Goal: Transaction & Acquisition: Purchase product/service

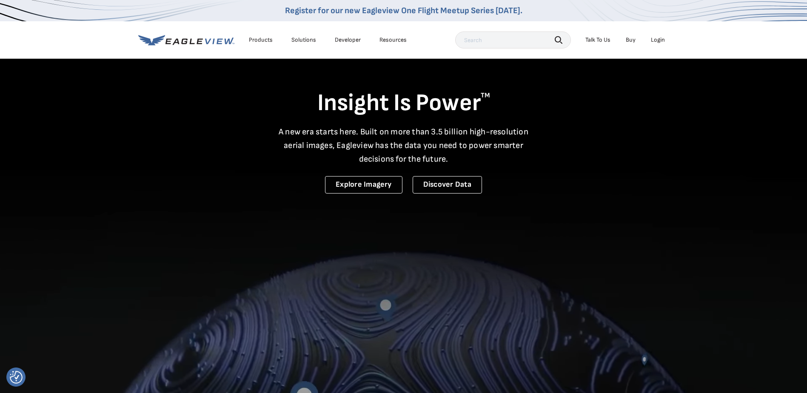
click at [657, 37] on div "Login" at bounding box center [658, 40] width 14 height 8
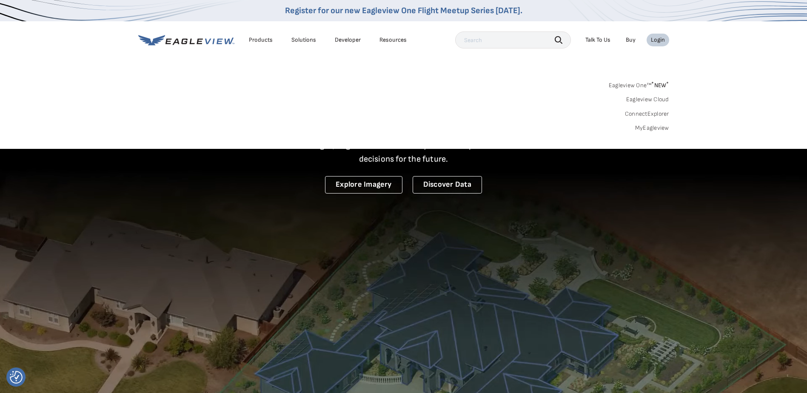
click at [651, 127] on link "MyEagleview" at bounding box center [652, 128] width 34 height 8
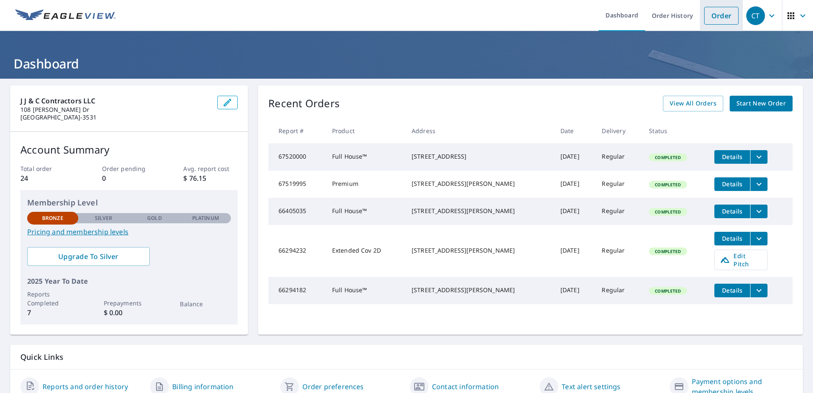
click at [728, 13] on link "Order" at bounding box center [721, 16] width 34 height 18
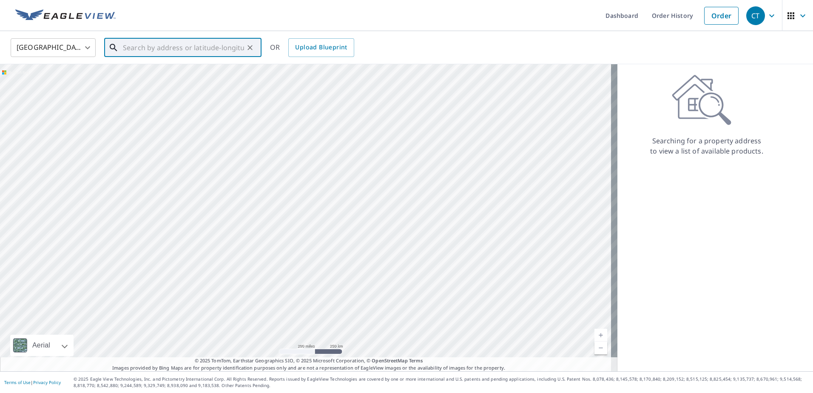
click at [165, 55] on input "text" at bounding box center [183, 48] width 121 height 24
click at [176, 69] on span "[STREET_ADDRESS]" at bounding box center [188, 72] width 134 height 10
type input "[STREET_ADDRESS]"
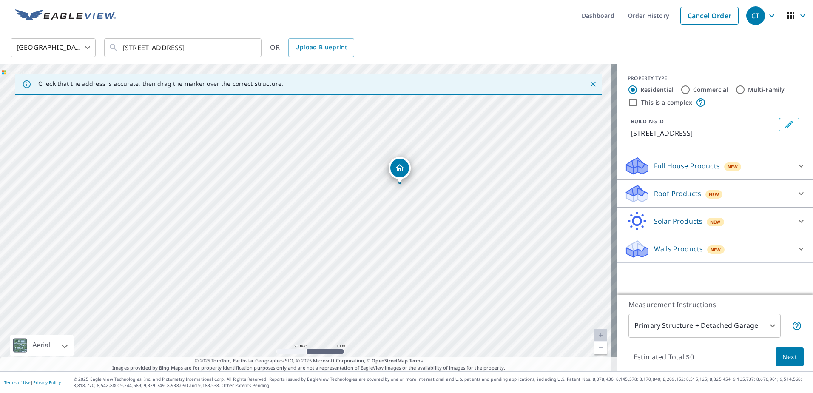
drag, startPoint x: 277, startPoint y: 184, endPoint x: 444, endPoint y: 183, distance: 166.3
click at [444, 183] on div "[STREET_ADDRESS]" at bounding box center [308, 217] width 617 height 307
drag, startPoint x: 442, startPoint y: 180, endPoint x: 396, endPoint y: 177, distance: 46.0
click at [395, 179] on div "[STREET_ADDRESS]" at bounding box center [308, 217] width 617 height 307
click at [797, 236] on div "Walls Products New Walls, Windows & Doors $78 Walls $40" at bounding box center [715, 249] width 196 height 28
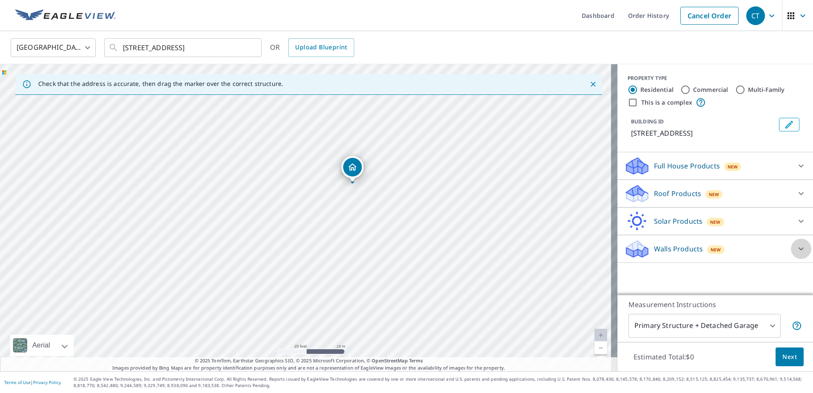
click at [796, 253] on icon at bounding box center [801, 249] width 10 height 10
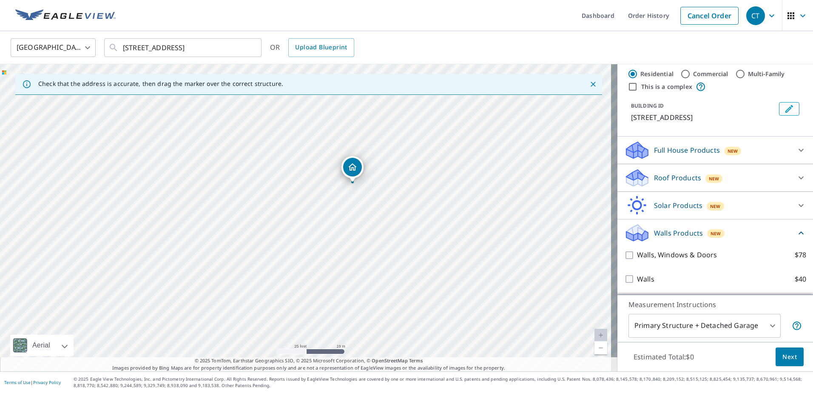
scroll to position [26, 0]
click at [796, 147] on icon at bounding box center [801, 150] width 10 height 10
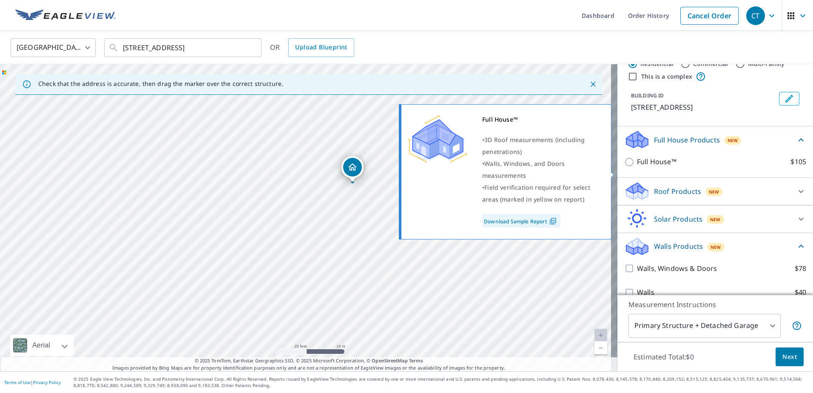
click at [624, 167] on input "Full House™ $105" at bounding box center [630, 162] width 13 height 10
checkbox input "true"
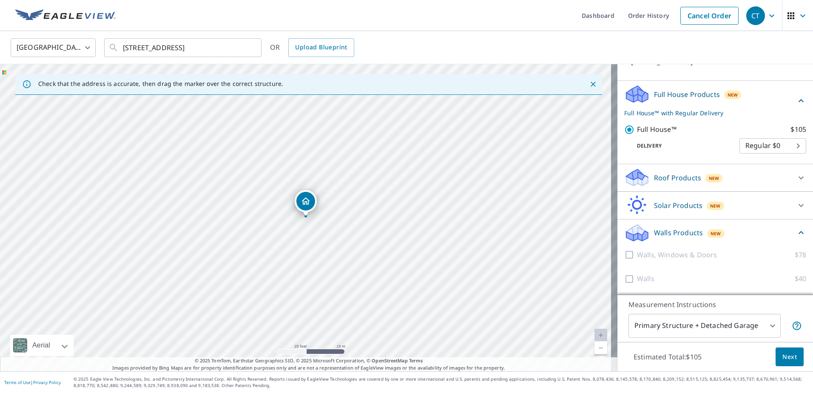
scroll to position [82, 0]
click at [786, 350] on button "Next" at bounding box center [790, 356] width 28 height 19
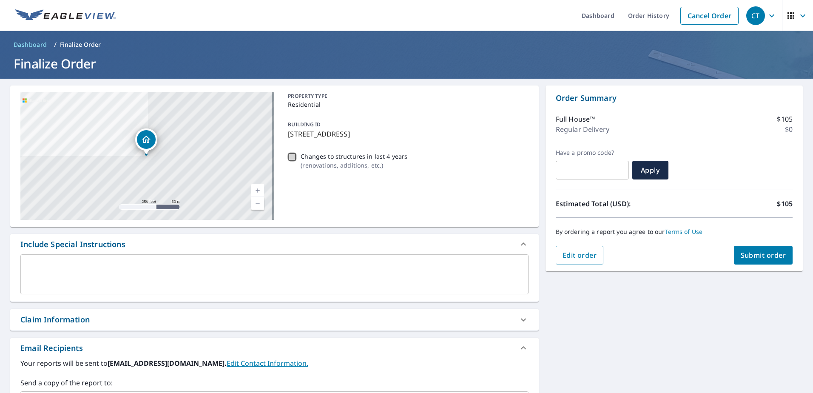
click at [287, 155] on input "Changes to structures in last 4 years ( renovations, additions, etc. )" at bounding box center [292, 157] width 10 height 10
checkbox input "true"
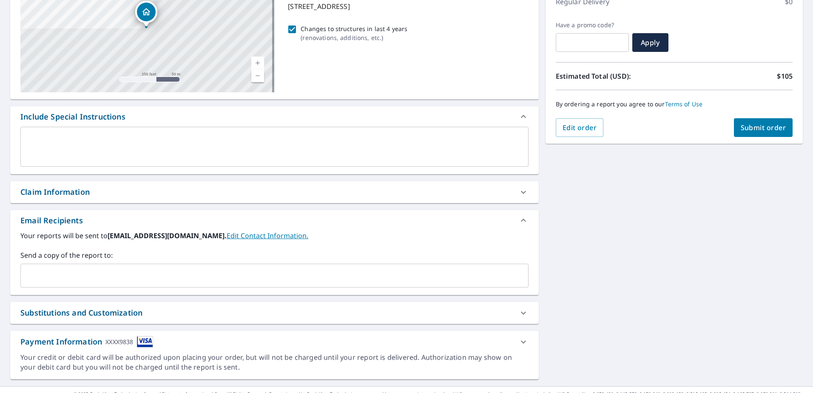
scroll to position [142, 0]
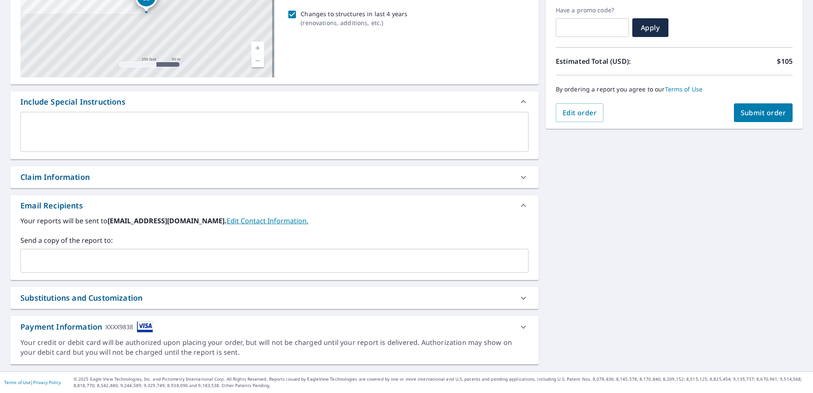
click at [171, 259] on input "text" at bounding box center [268, 261] width 488 height 16
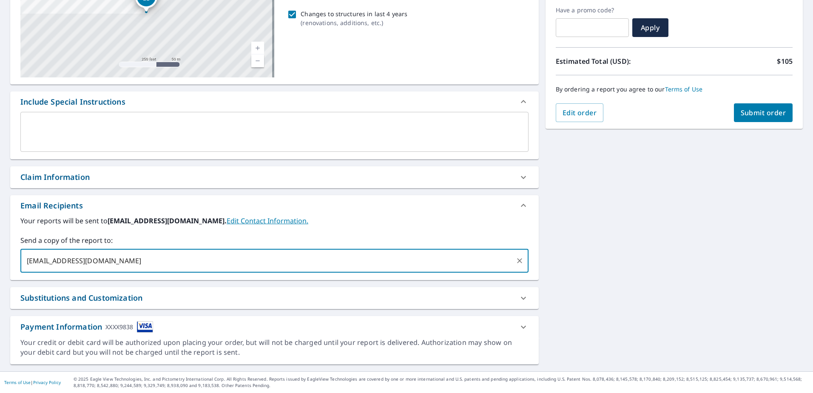
type input "[EMAIL_ADDRESS][DOMAIN_NAME]"
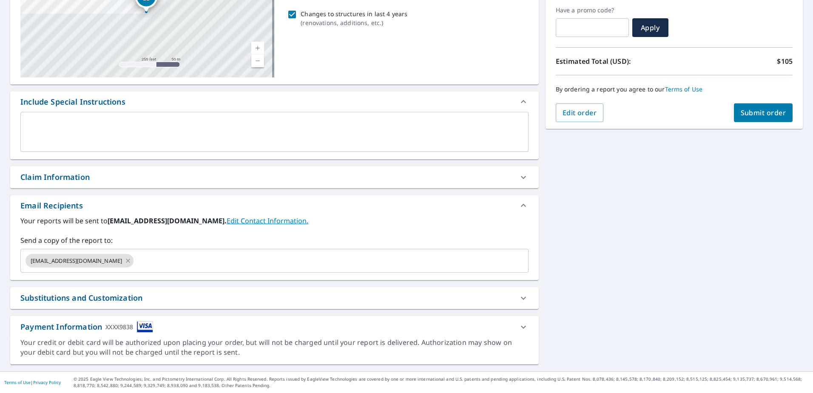
click at [364, 290] on div "Substitutions and Customization" at bounding box center [274, 298] width 529 height 22
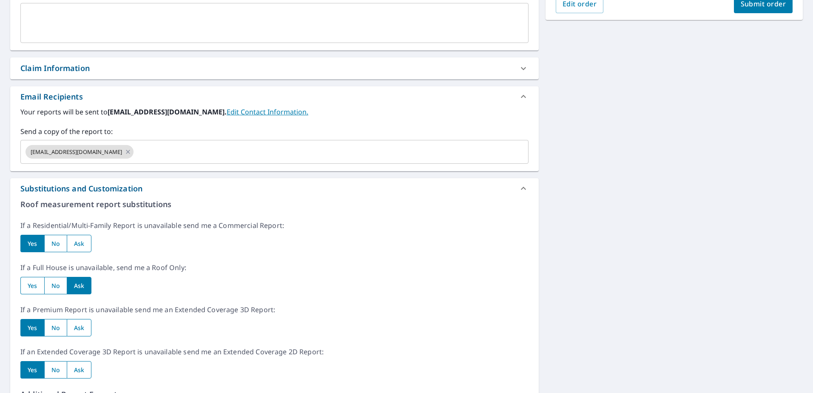
scroll to position [317, 0]
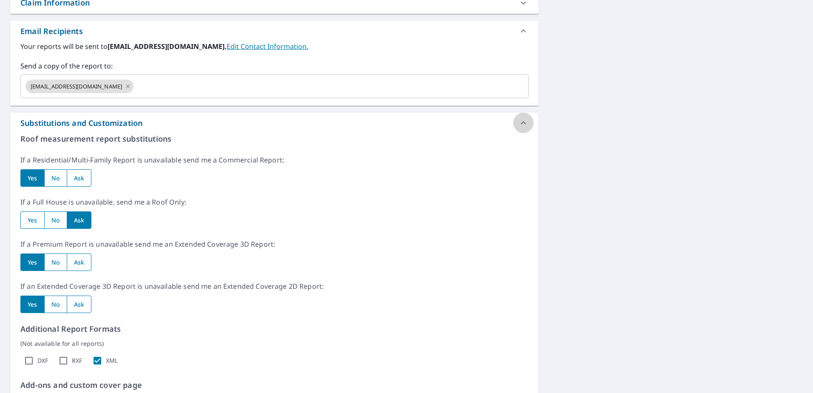
click at [522, 124] on icon at bounding box center [523, 123] width 10 height 10
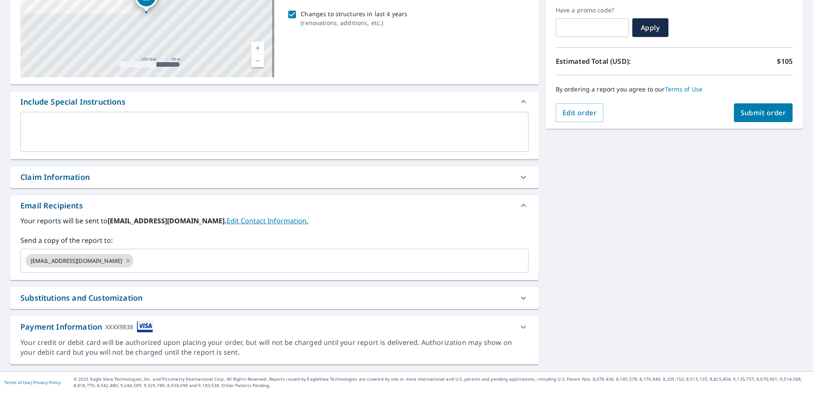
scroll to position [142, 0]
click at [763, 107] on button "Submit order" at bounding box center [763, 112] width 59 height 19
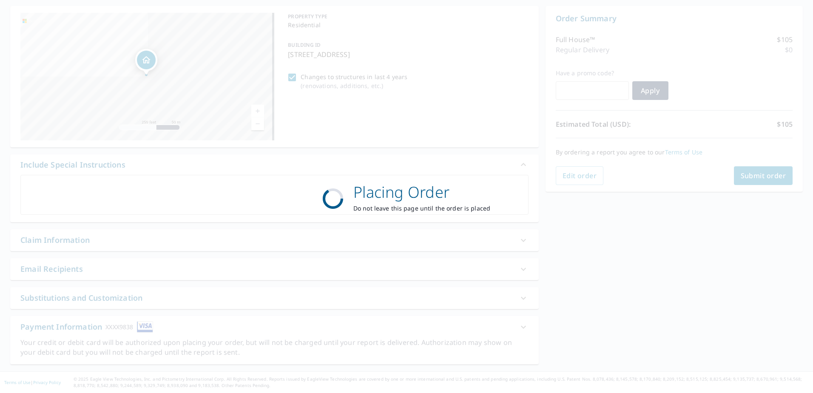
scroll to position [80, 0]
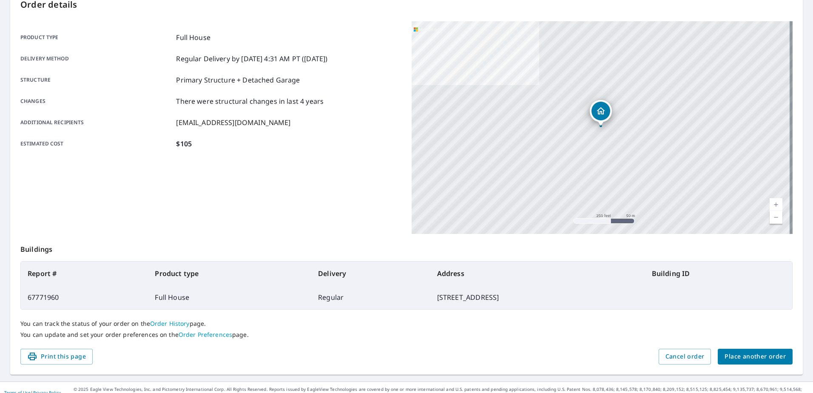
scroll to position [108, 0]
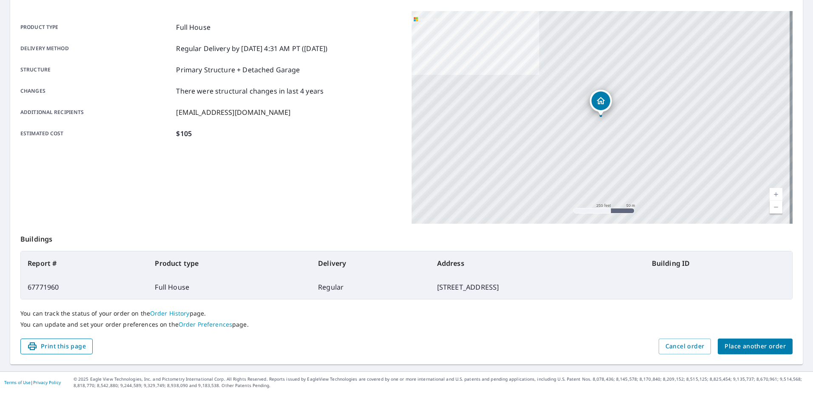
click at [48, 350] on span "Print this page" at bounding box center [56, 346] width 59 height 11
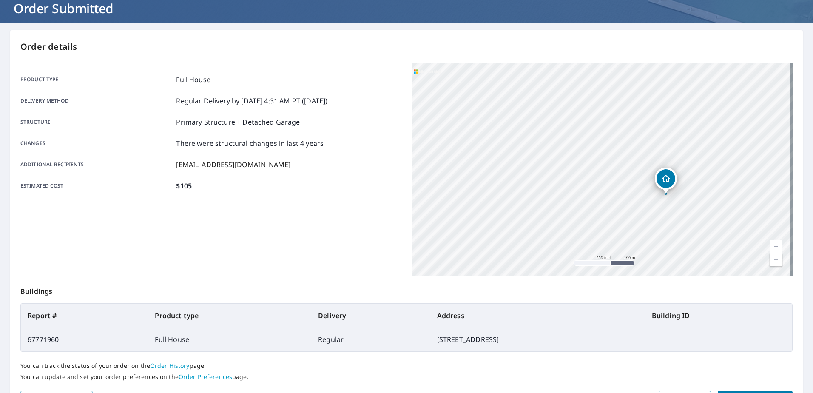
scroll to position [0, 0]
